Goal: Information Seeking & Learning: Learn about a topic

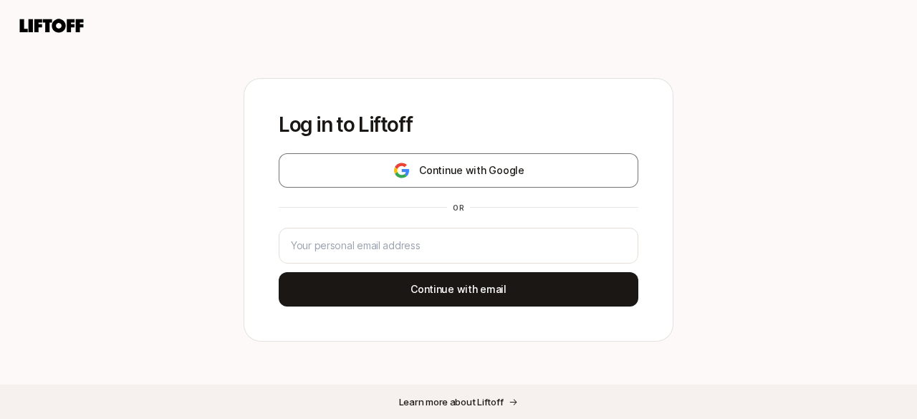
click at [321, 156] on button "Continue with Google" at bounding box center [458, 170] width 359 height 34
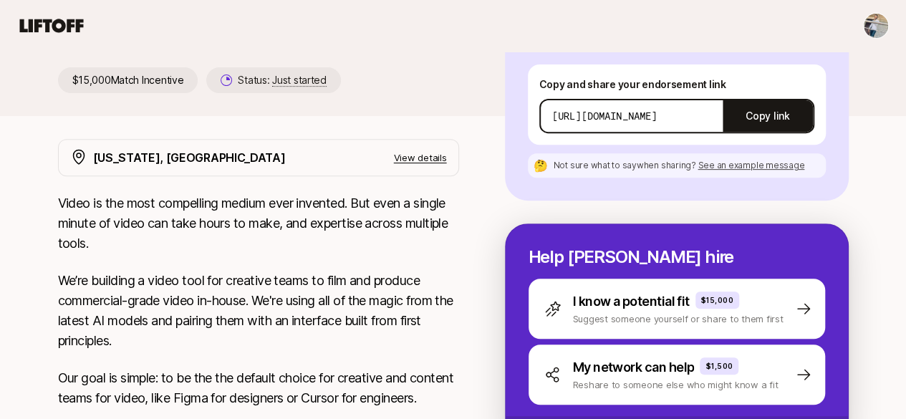
scroll to position [239, 0]
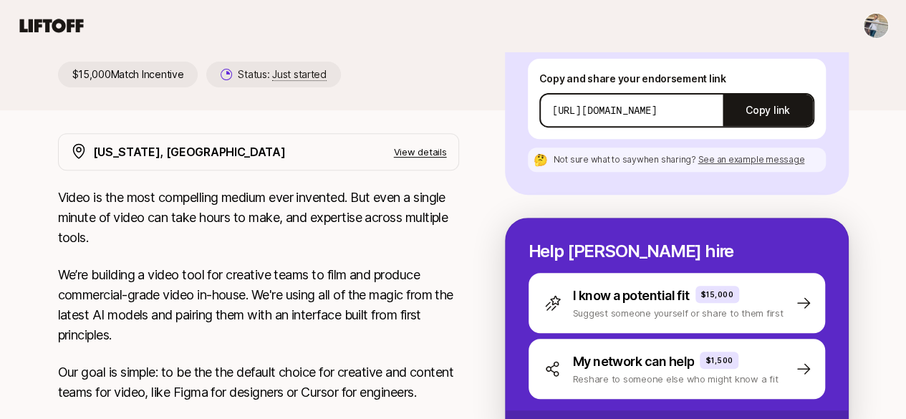
click at [438, 148] on p "View details" at bounding box center [420, 152] width 53 height 14
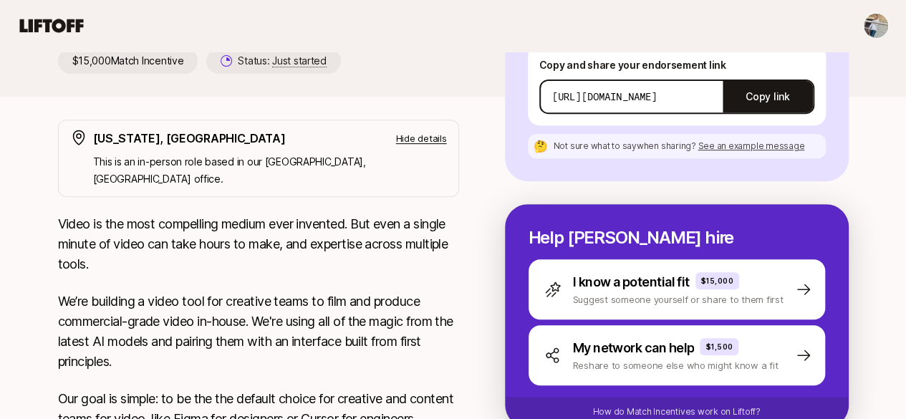
scroll to position [254, 0]
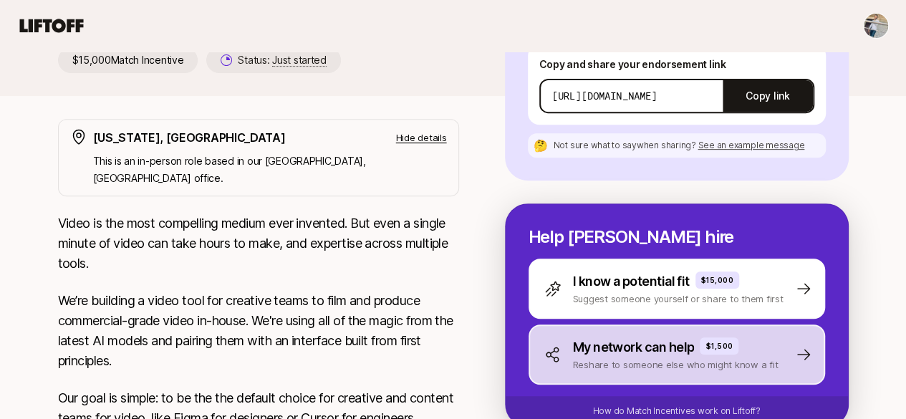
click at [561, 346] on icon at bounding box center [552, 354] width 17 height 17
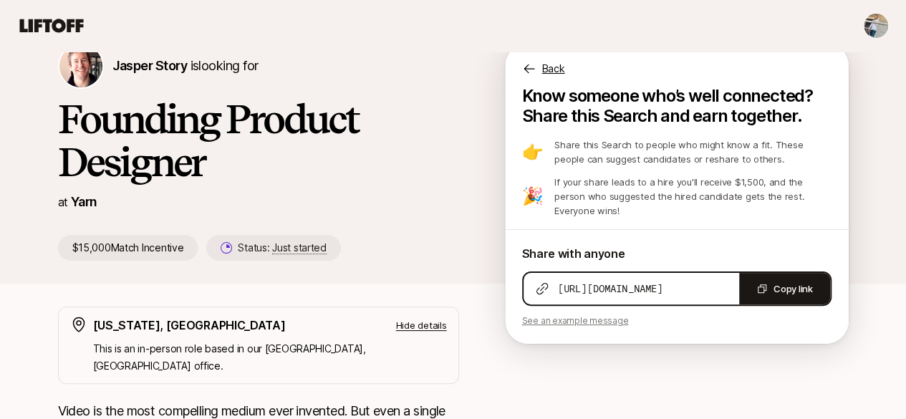
scroll to position [67, 0]
click at [275, 247] on span "Just started" at bounding box center [299, 247] width 54 height 13
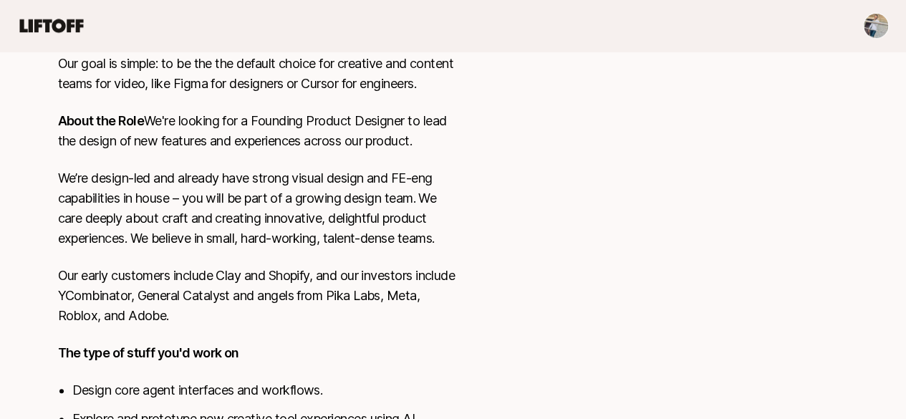
scroll to position [591, 0]
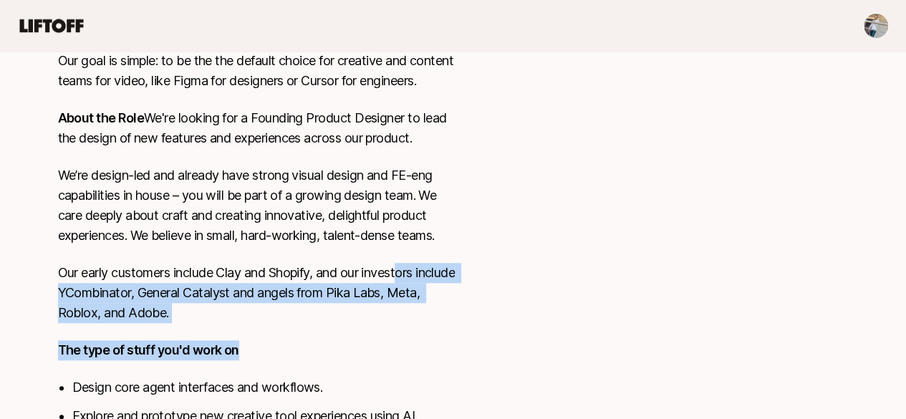
drag, startPoint x: 327, startPoint y: 297, endPoint x: 385, endPoint y: 241, distance: 80.5
click at [385, 241] on div "Video is the most compelling medium ever invented. But even a single minute of …" at bounding box center [258, 227] width 401 height 702
click at [385, 263] on p "Our early customers include Clay and Shopify, and our investors include YCombin…" at bounding box center [258, 293] width 401 height 60
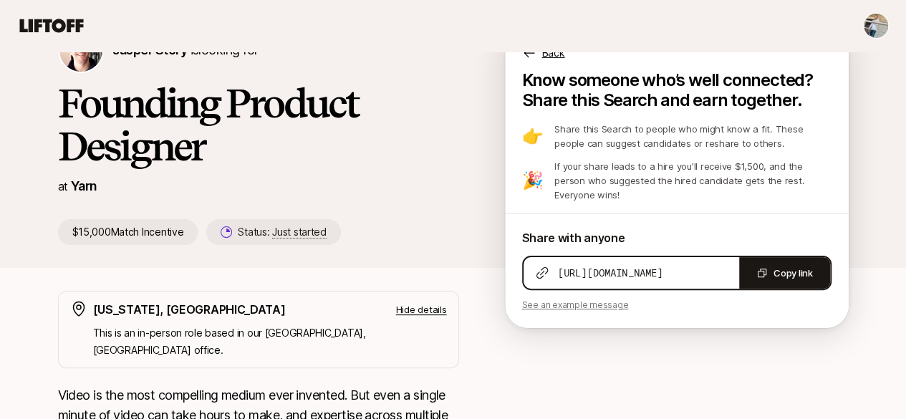
scroll to position [0, 0]
